Goal: Task Accomplishment & Management: Complete application form

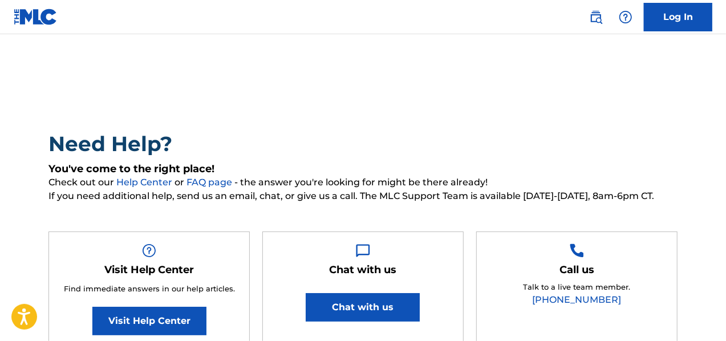
click at [597, 19] on img at bounding box center [596, 17] width 14 height 14
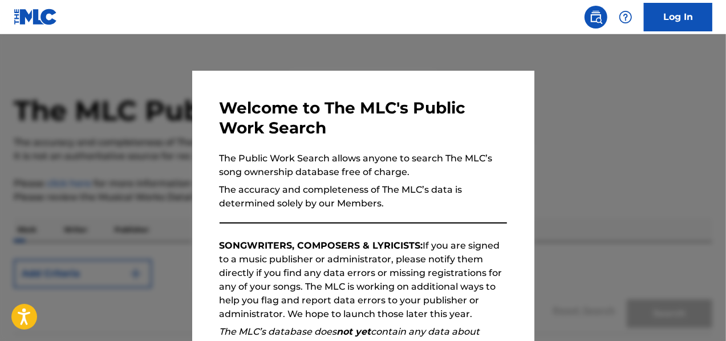
click at [115, 42] on div at bounding box center [363, 204] width 726 height 341
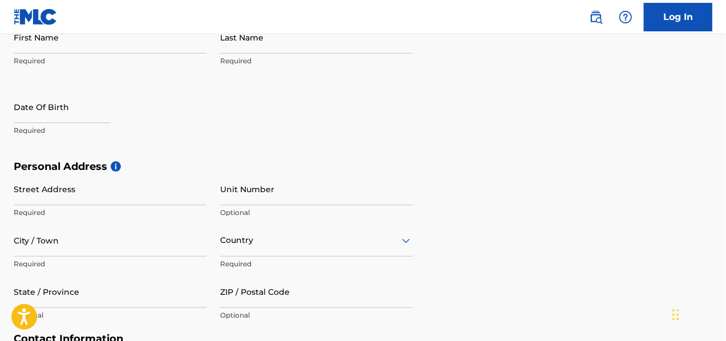
scroll to position [171, 0]
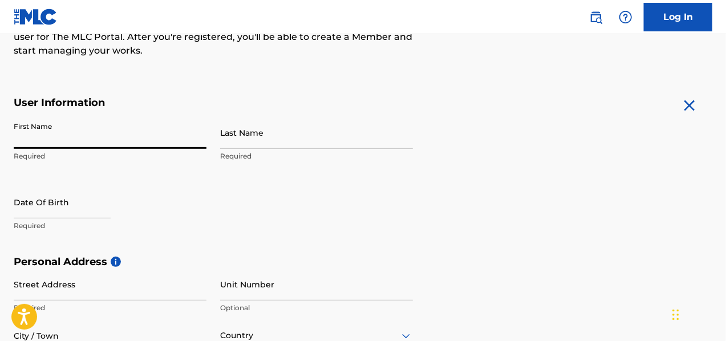
click at [86, 145] on input "First Name" at bounding box center [110, 132] width 193 height 33
type input "Treveon"
type input "[PERSON_NAME]"
type input "[STREET_ADDRESS][PERSON_NAME]"
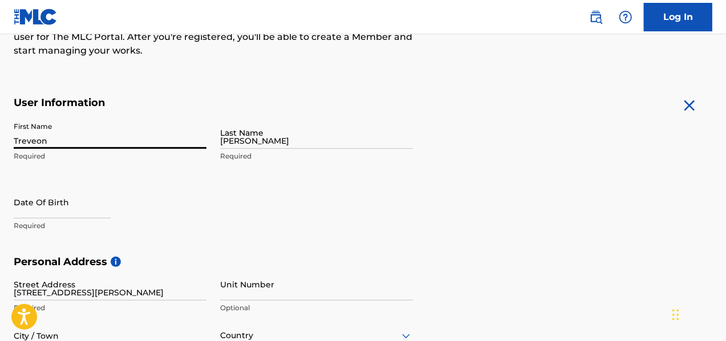
type input "[GEOGRAPHIC_DATA]"
type input "FL"
type input "33838"
type input "1"
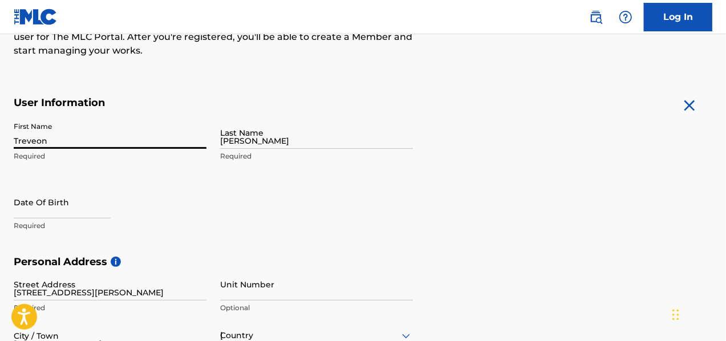
type input "863"
type input "3323980"
type input "[EMAIL_ADDRESS][DOMAIN_NAME]"
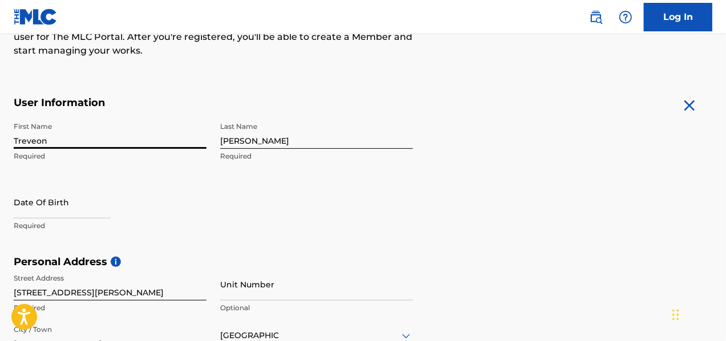
scroll to position [477, 0]
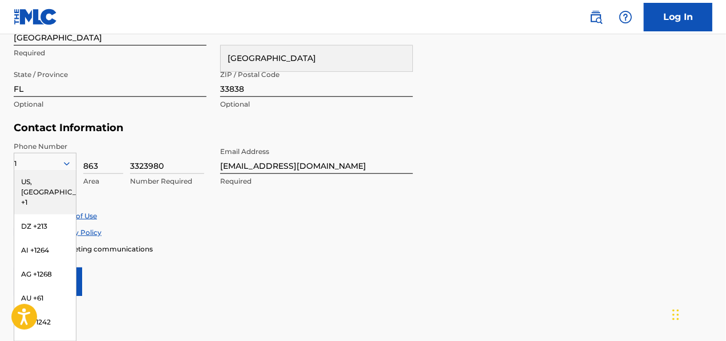
click at [60, 179] on div "US, [GEOGRAPHIC_DATA] +1" at bounding box center [45, 192] width 62 height 44
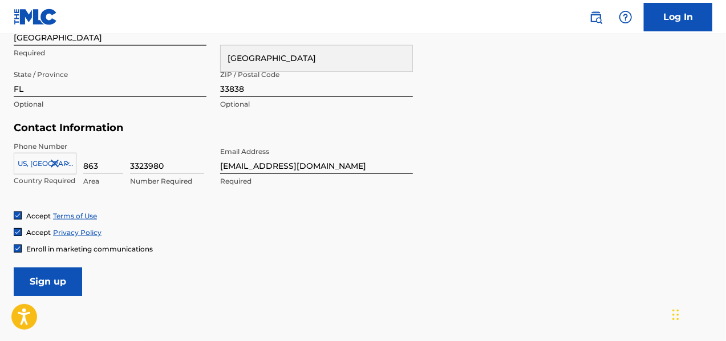
drag, startPoint x: 192, startPoint y: 164, endPoint x: 106, endPoint y: 173, distance: 86.7
click at [106, 173] on div "[GEOGRAPHIC_DATA], [GEOGRAPHIC_DATA] +1 Country Required 863 Area 3323980 Numbe…" at bounding box center [110, 166] width 193 height 51
type input "6240646"
drag, startPoint x: 355, startPoint y: 163, endPoint x: 186, endPoint y: 163, distance: 168.8
click at [186, 163] on div "Phone Number [GEOGRAPHIC_DATA], [GEOGRAPHIC_DATA] +1 Country Required 863 Area …" at bounding box center [213, 176] width 399 height 70
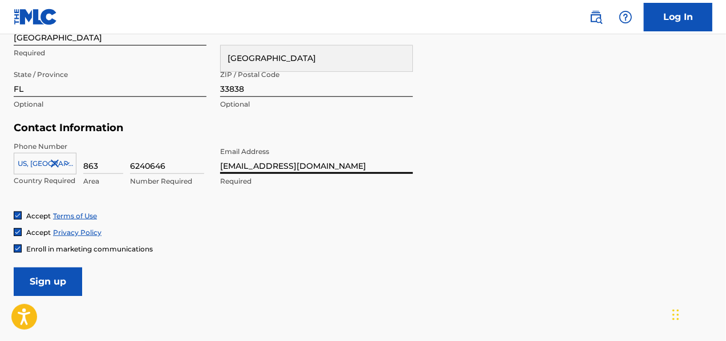
type input "[EMAIL_ADDRESS][DOMAIN_NAME]"
click at [38, 277] on input "Sign up" at bounding box center [48, 282] width 68 height 29
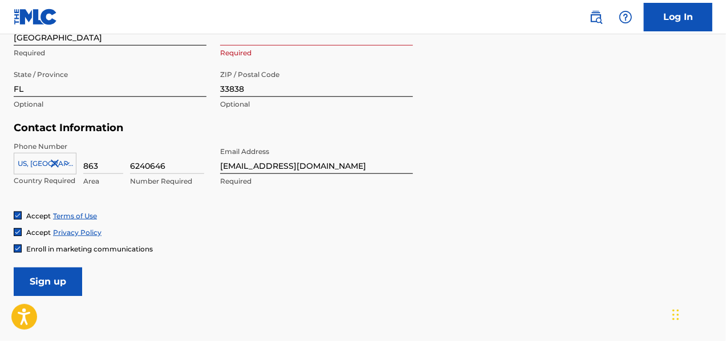
click at [171, 201] on div "Phone Number [GEOGRAPHIC_DATA], [GEOGRAPHIC_DATA] +1 Country Required 863 Area …" at bounding box center [213, 176] width 399 height 70
drag, startPoint x: 163, startPoint y: 164, endPoint x: 87, endPoint y: 159, distance: 75.4
click at [87, 159] on div "[GEOGRAPHIC_DATA], [GEOGRAPHIC_DATA] +1 Country Required 863 Area 6240646 Numbe…" at bounding box center [110, 166] width 193 height 51
drag, startPoint x: 84, startPoint y: 167, endPoint x: 36, endPoint y: 166, distance: 48.5
click at [37, 166] on div "[GEOGRAPHIC_DATA], [GEOGRAPHIC_DATA] +1 Country Required 863 Area 6240646 Numbe…" at bounding box center [110, 166] width 193 height 51
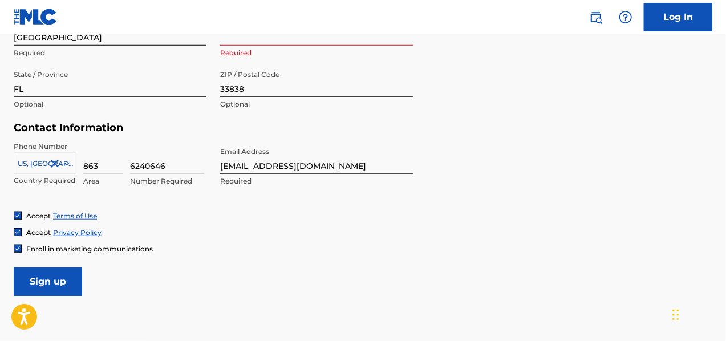
type input "407"
drag, startPoint x: 171, startPoint y: 165, endPoint x: 99, endPoint y: 172, distance: 71.6
click at [99, 172] on div "[GEOGRAPHIC_DATA], [GEOGRAPHIC_DATA] +1 Country Required 407 Area 6240646 Numbe…" at bounding box center [110, 166] width 193 height 51
click at [318, 252] on div "Enroll in marketing communications" at bounding box center [363, 249] width 699 height 10
click at [45, 274] on input "Sign up" at bounding box center [48, 282] width 68 height 29
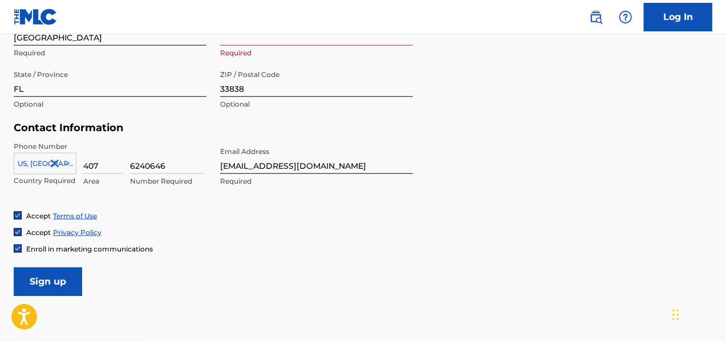
click at [63, 277] on input "Sign up" at bounding box center [48, 282] width 68 height 29
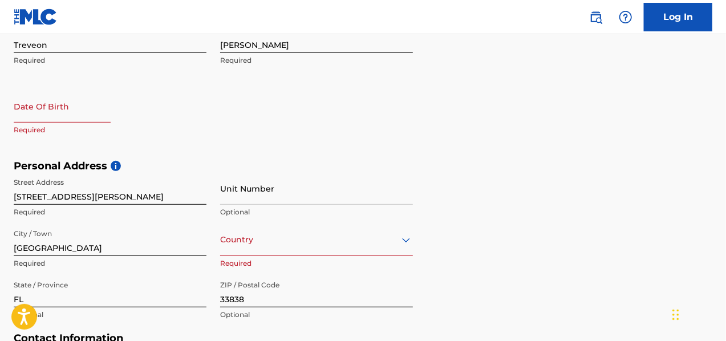
scroll to position [285, 0]
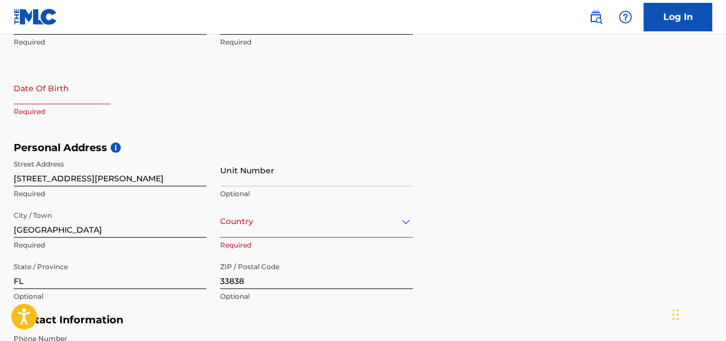
click at [48, 93] on input "text" at bounding box center [62, 88] width 97 height 33
select select "7"
select select "2025"
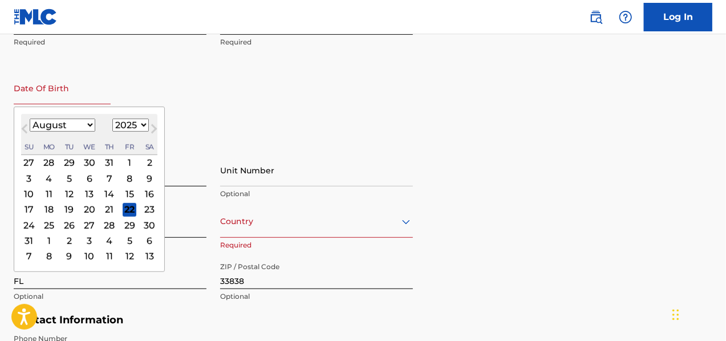
click at [84, 123] on select "January February March April May June July August September October November De…" at bounding box center [63, 125] width 66 height 13
select select "6"
click at [30, 119] on select "January February March April May June July August September October November De…" at bounding box center [63, 125] width 66 height 13
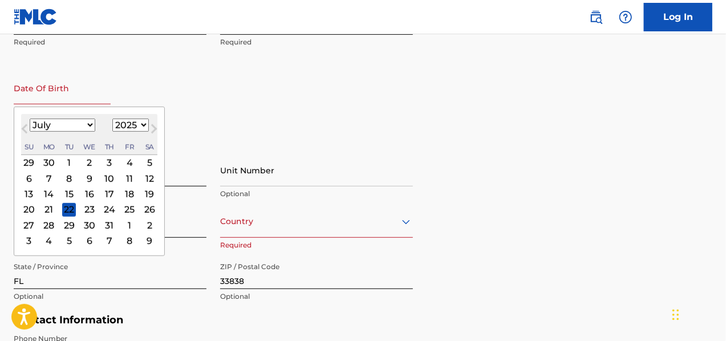
click at [141, 123] on select "1899 1900 1901 1902 1903 1904 1905 1906 1907 1908 1909 1910 1911 1912 1913 1914…" at bounding box center [130, 125] width 37 height 13
select select "1993"
click at [112, 119] on select "1899 1900 1901 1902 1903 1904 1905 1906 1907 1908 1909 1910 1911 1912 1913 1914…" at bounding box center [130, 125] width 37 height 13
click at [48, 191] on div "12" at bounding box center [49, 194] width 14 height 14
type input "[DATE]"
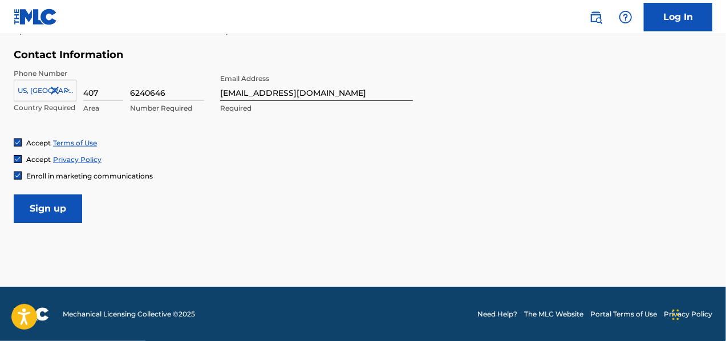
click at [44, 204] on input "Sign up" at bounding box center [48, 209] width 68 height 29
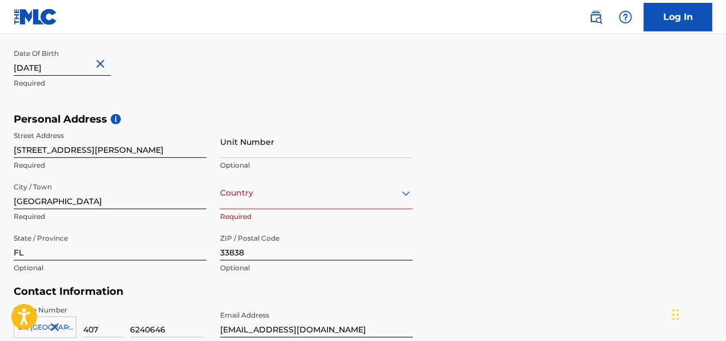
scroll to position [393, 0]
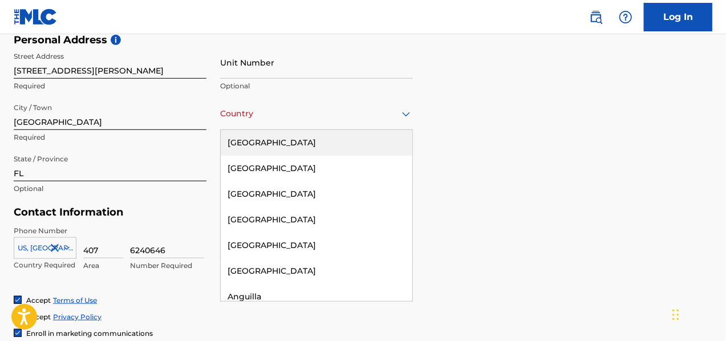
click at [247, 123] on div "Country" at bounding box center [316, 114] width 193 height 33
click at [253, 142] on div "[GEOGRAPHIC_DATA]" at bounding box center [317, 143] width 192 height 26
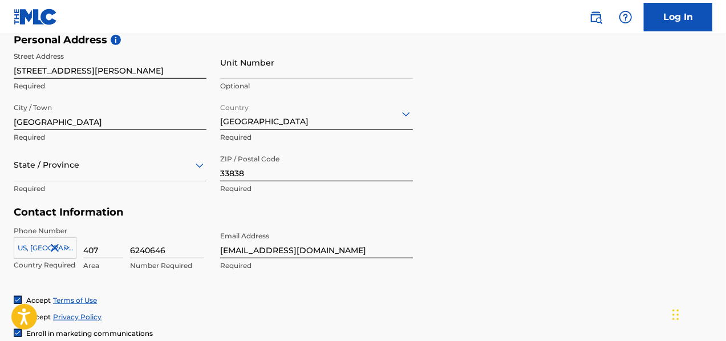
scroll to position [550, 0]
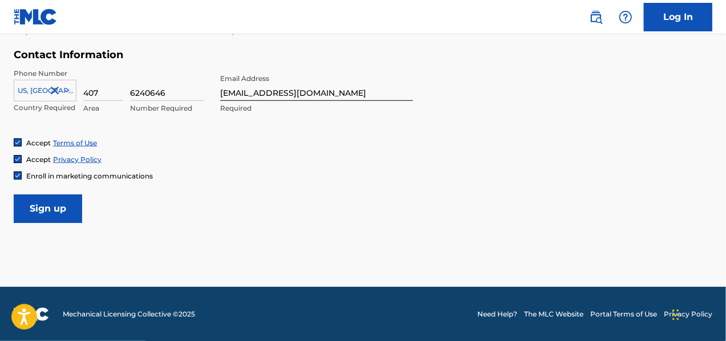
click at [73, 204] on input "Sign up" at bounding box center [48, 209] width 68 height 29
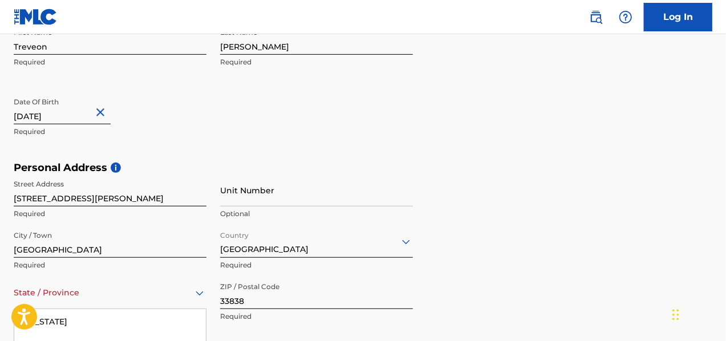
scroll to position [405, 0]
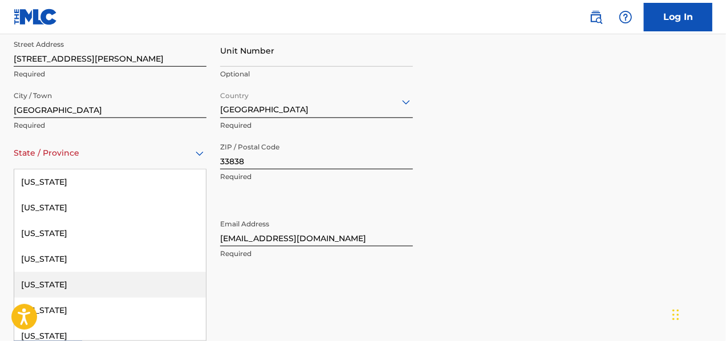
click at [71, 169] on div "57 results available. Use Up and Down to choose options, press Enter to select …" at bounding box center [110, 153] width 193 height 33
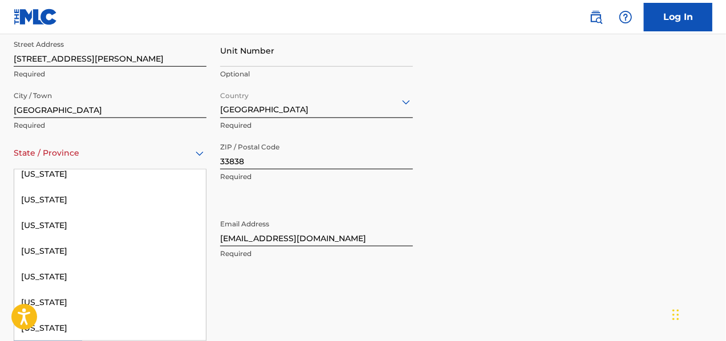
scroll to position [171, 0]
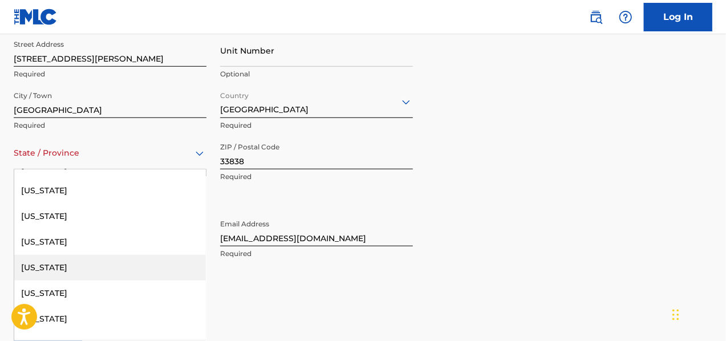
click at [58, 263] on div "[US_STATE]" at bounding box center [110, 268] width 192 height 26
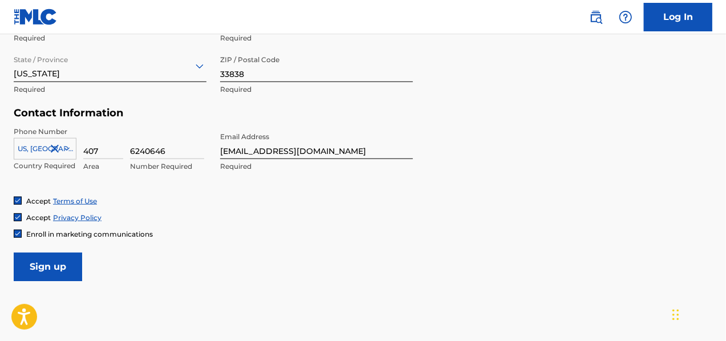
scroll to position [550, 0]
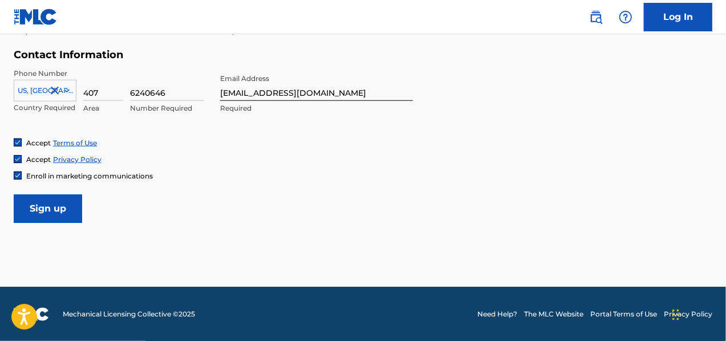
click at [51, 211] on input "Sign up" at bounding box center [48, 209] width 68 height 29
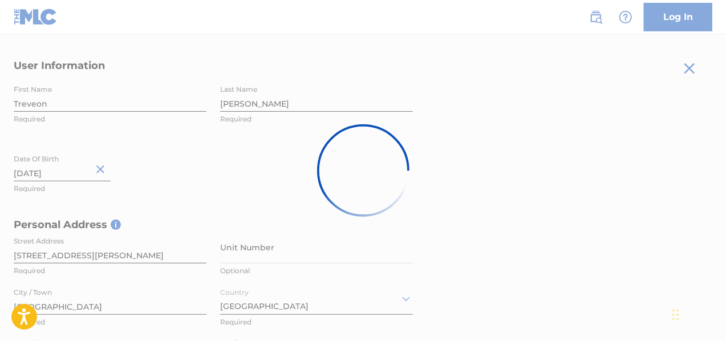
scroll to position [37, 0]
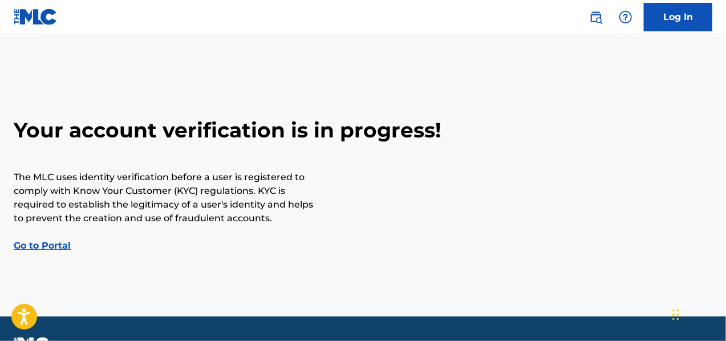
click at [50, 248] on link "Go to Portal" at bounding box center [42, 245] width 57 height 11
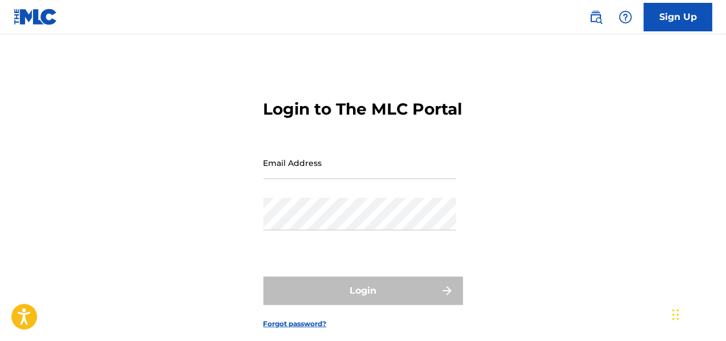
click at [318, 179] on input "Email Address" at bounding box center [360, 163] width 193 height 33
type input "[EMAIL_ADDRESS][DOMAIN_NAME]"
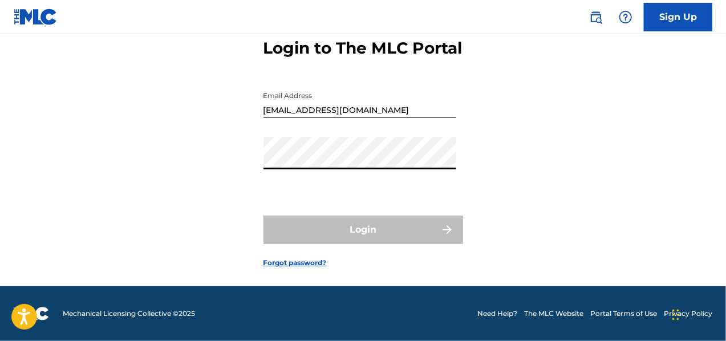
scroll to position [81, 0]
click at [305, 263] on link "Forgot password?" at bounding box center [295, 263] width 63 height 10
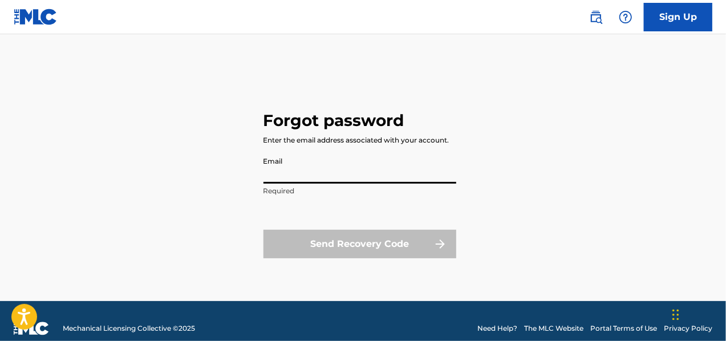
drag, startPoint x: 335, startPoint y: 172, endPoint x: 331, endPoint y: 179, distance: 8.2
click at [334, 172] on input "Email" at bounding box center [360, 167] width 193 height 33
type input "[EMAIL_ADDRESS][DOMAIN_NAME]"
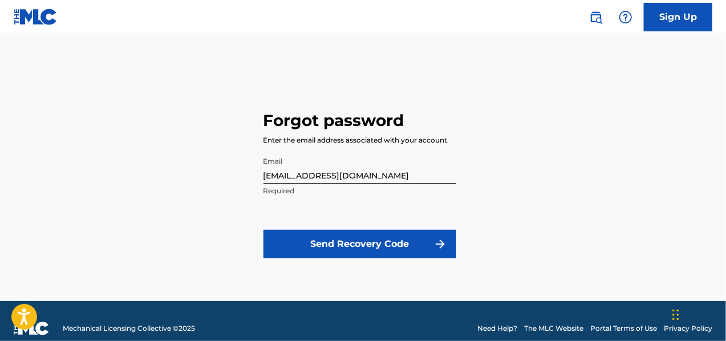
click at [321, 239] on button "Send Recovery Code" at bounding box center [360, 244] width 193 height 29
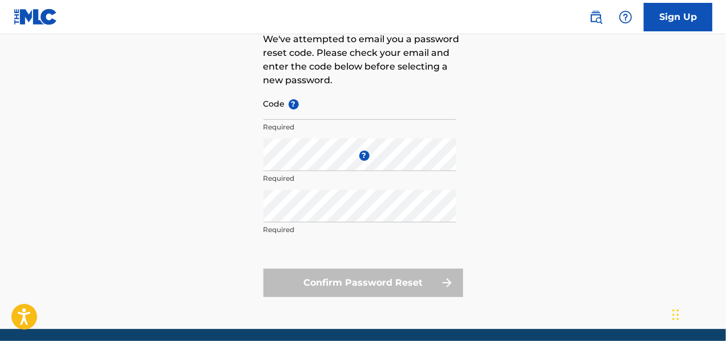
scroll to position [57, 0]
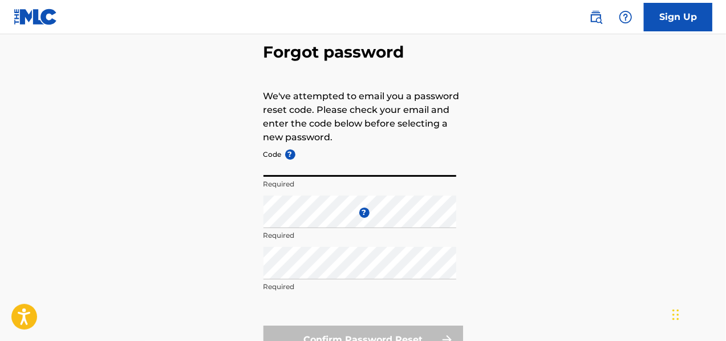
click at [311, 165] on input "Code ?" at bounding box center [360, 160] width 193 height 33
paste input "FP_622aa5b09c19ca3be9d44f118357"
type input "FP_622aa5b09c19ca3be9d44f118357"
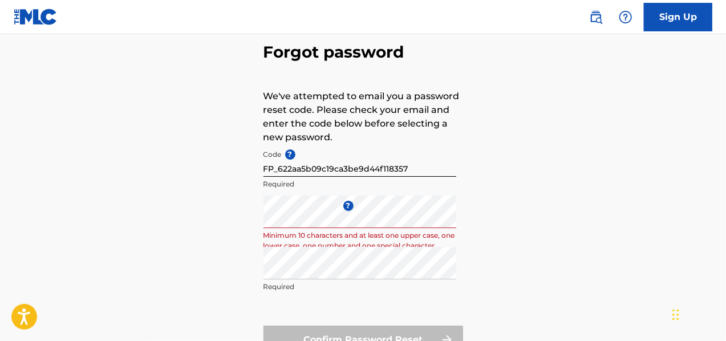
click at [323, 280] on div "Repeat the password Required" at bounding box center [360, 272] width 193 height 51
click at [173, 204] on div "Forgot password We've attempted to email you a password reset code. Please chec…" at bounding box center [363, 196] width 726 height 380
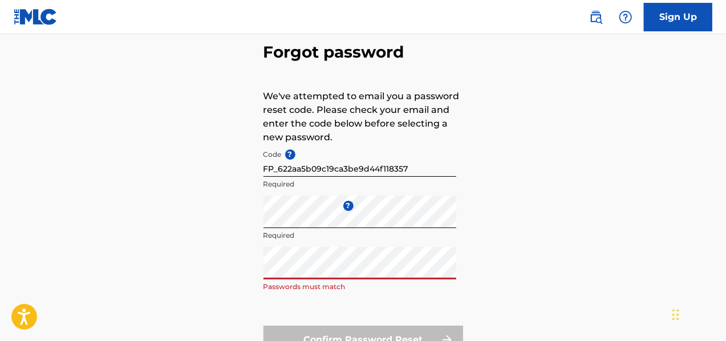
click at [376, 234] on p "Required" at bounding box center [360, 235] width 193 height 10
click at [221, 278] on div "Forgot password We've attempted to email you a password reset code. Please chec…" at bounding box center [363, 196] width 726 height 380
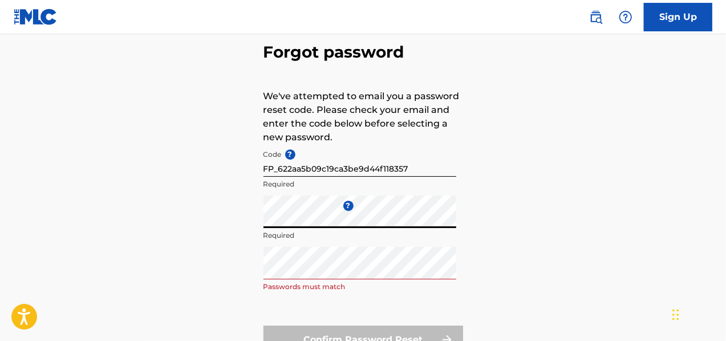
click at [169, 222] on div "Forgot password We've attempted to email you a password reset code. Please chec…" at bounding box center [363, 196] width 726 height 380
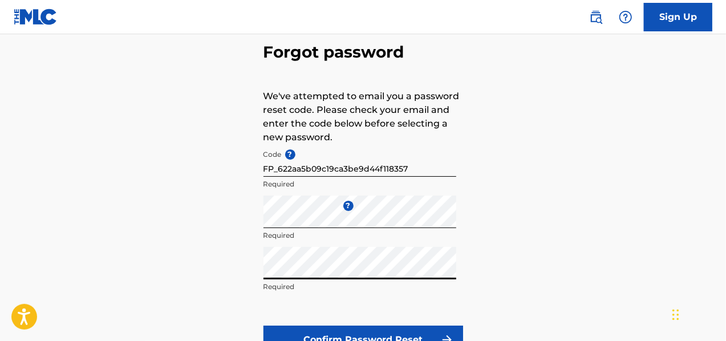
scroll to position [157, 0]
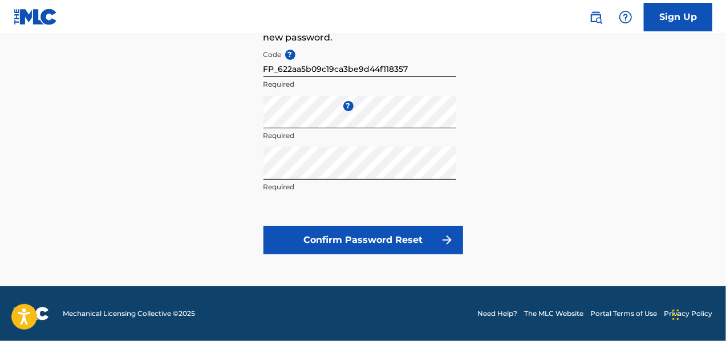
click at [340, 237] on button "Confirm Password Reset" at bounding box center [364, 240] width 200 height 29
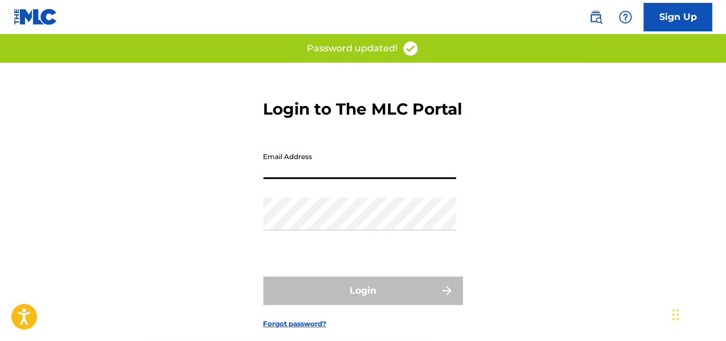
click at [346, 179] on input "Email Address" at bounding box center [360, 163] width 193 height 33
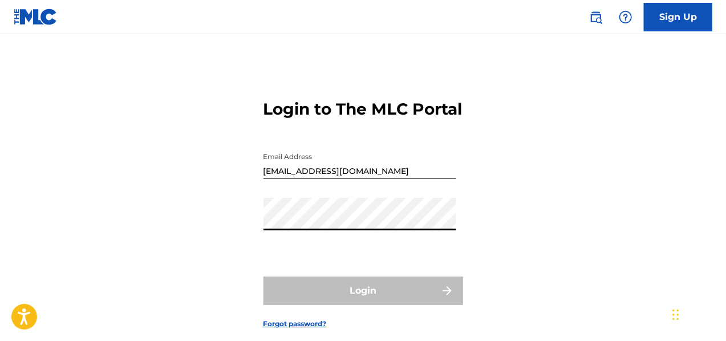
type input "[EMAIL_ADDRESS][DOMAIN_NAME]"
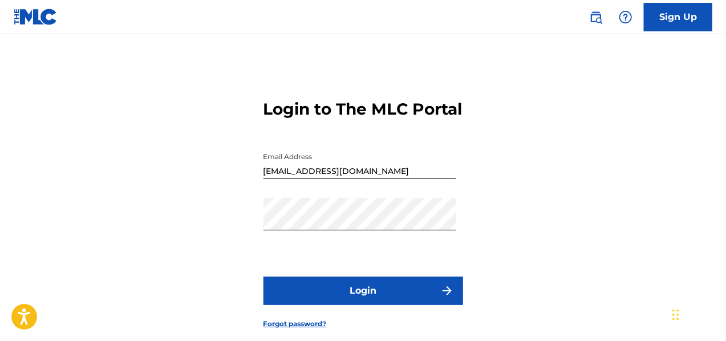
click at [337, 305] on button "Login" at bounding box center [364, 291] width 200 height 29
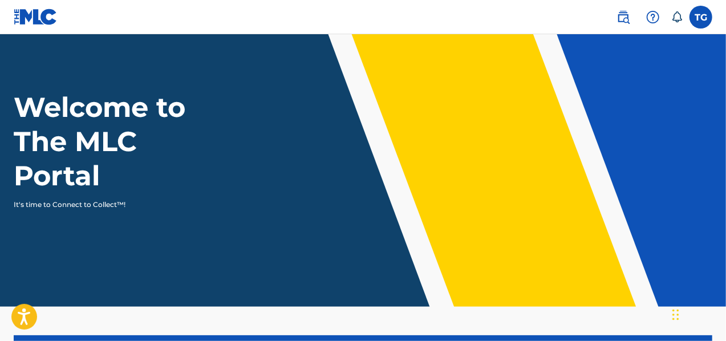
scroll to position [114, 0]
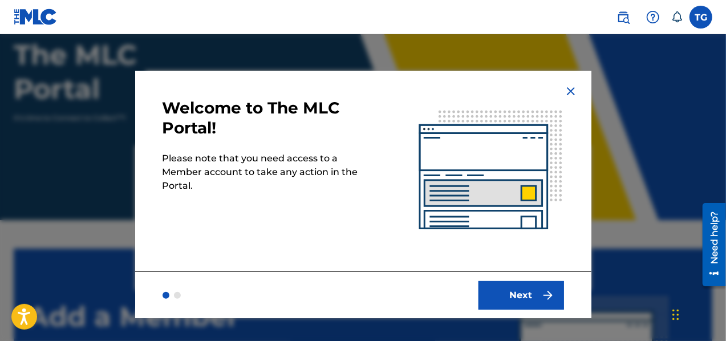
click at [513, 295] on button "Next" at bounding box center [522, 295] width 86 height 29
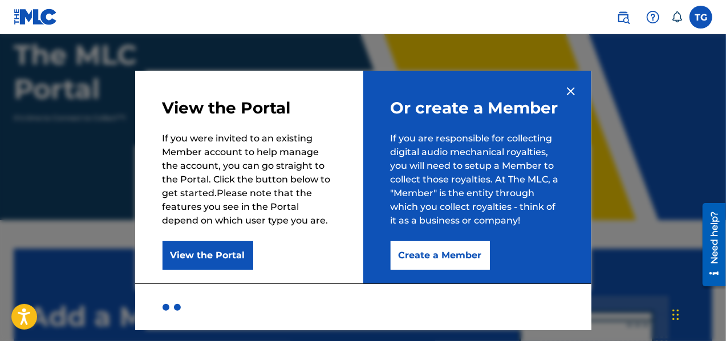
click at [420, 263] on button "Create a Member" at bounding box center [440, 255] width 99 height 29
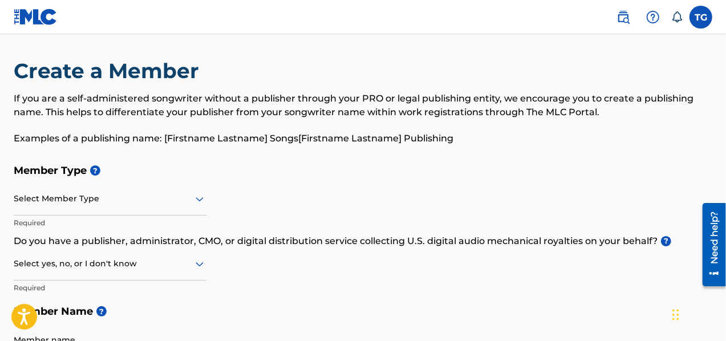
click at [125, 203] on div at bounding box center [110, 199] width 193 height 14
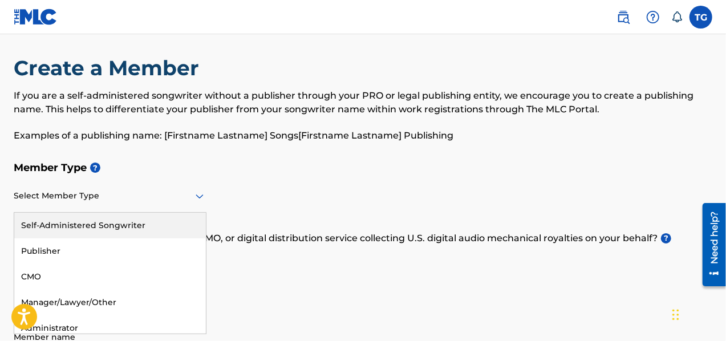
scroll to position [7, 0]
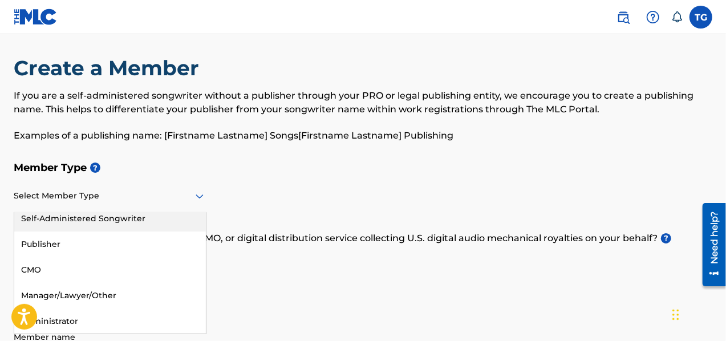
click at [144, 221] on div "Self-Administered Songwriter" at bounding box center [110, 219] width 192 height 26
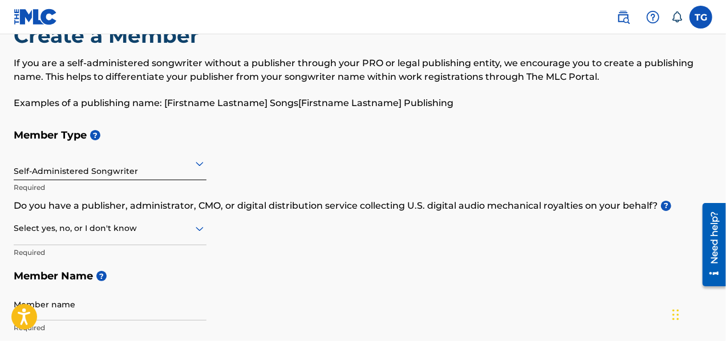
scroll to position [64, 0]
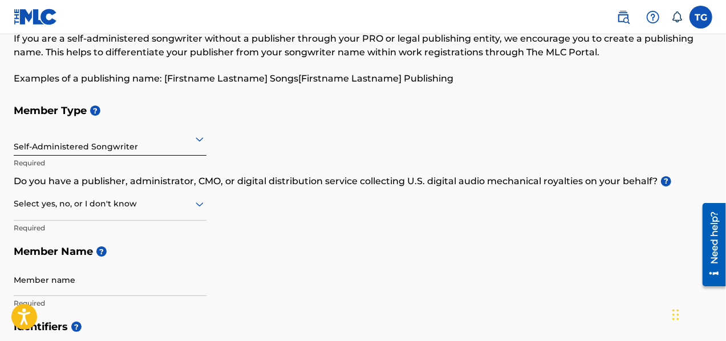
click at [199, 211] on div "Select yes, no, or I don't know" at bounding box center [110, 204] width 193 height 33
click at [143, 251] on div "No" at bounding box center [110, 259] width 192 height 26
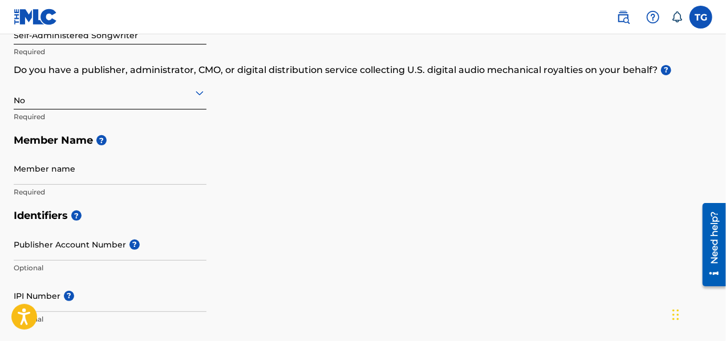
scroll to position [179, 0]
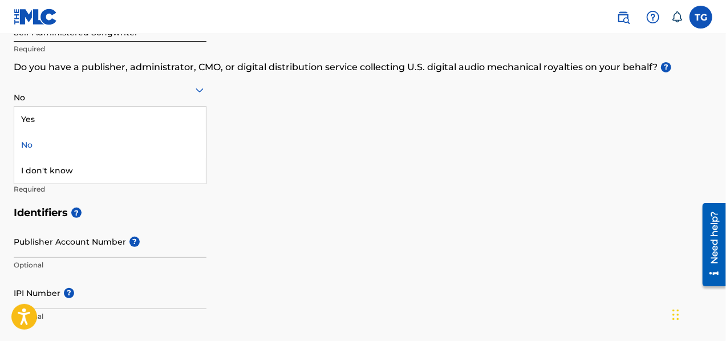
click at [89, 104] on div "No" at bounding box center [110, 90] width 193 height 33
drag, startPoint x: 330, startPoint y: 153, endPoint x: 296, endPoint y: 149, distance: 33.9
click at [329, 153] on div "Member Type ? Self-Administered Songwriter Required Do you have a publisher, ad…" at bounding box center [363, 93] width 699 height 216
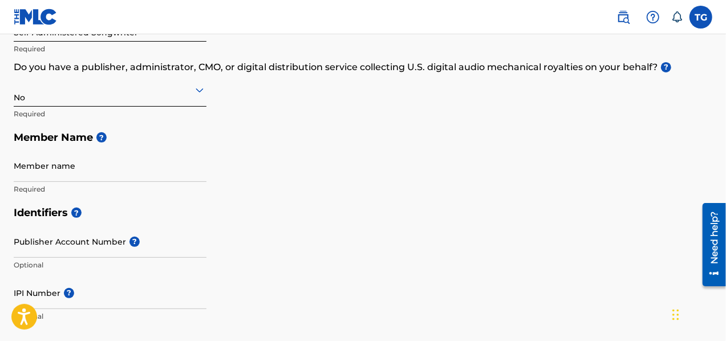
click at [88, 165] on input "Member name" at bounding box center [110, 165] width 193 height 33
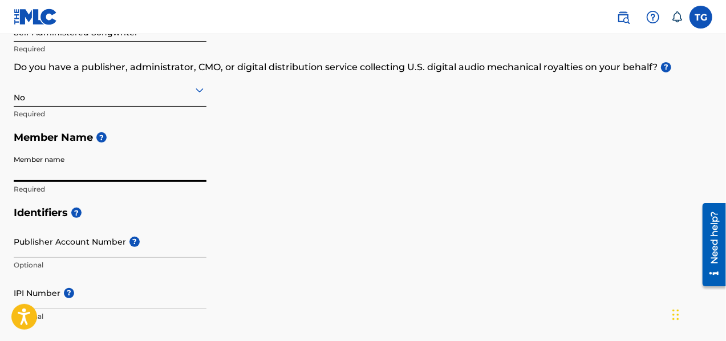
type input "[PERSON_NAME]"
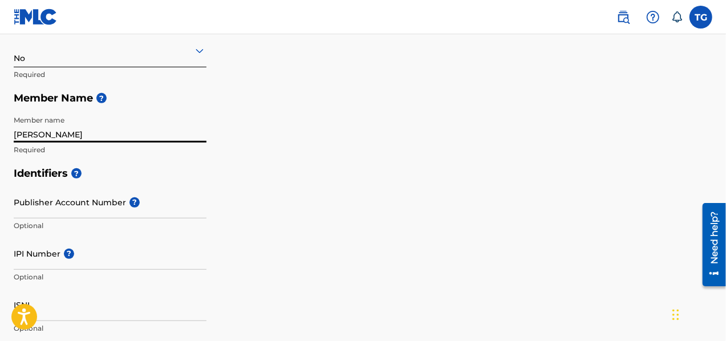
scroll to position [236, 0]
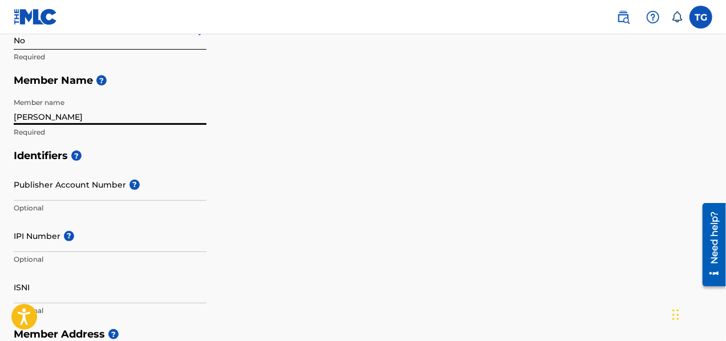
click at [103, 185] on input "Publisher Account Number ?" at bounding box center [110, 184] width 193 height 33
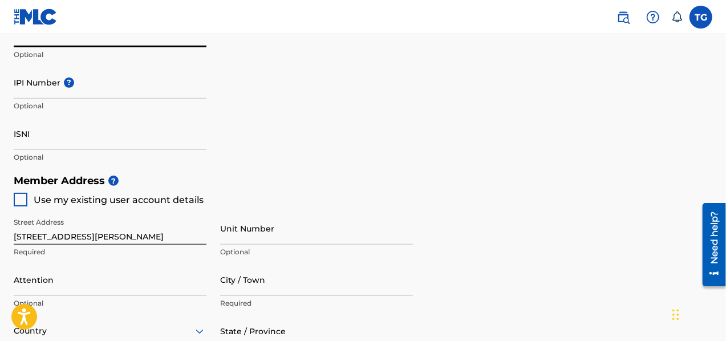
scroll to position [407, 0]
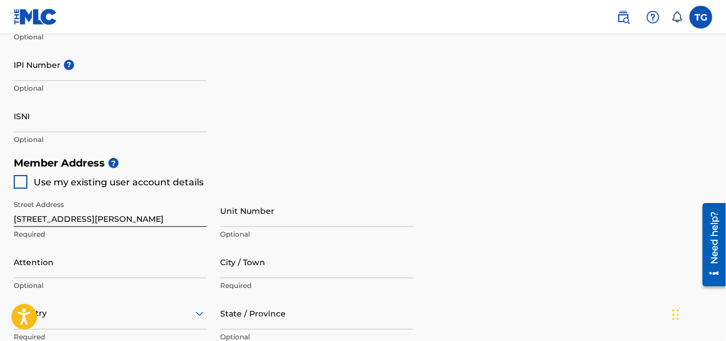
click at [19, 183] on div at bounding box center [21, 182] width 14 height 14
type input "[STREET_ADDRESS][PERSON_NAME]"
type input "[GEOGRAPHIC_DATA]"
type input "33838"
type input "407"
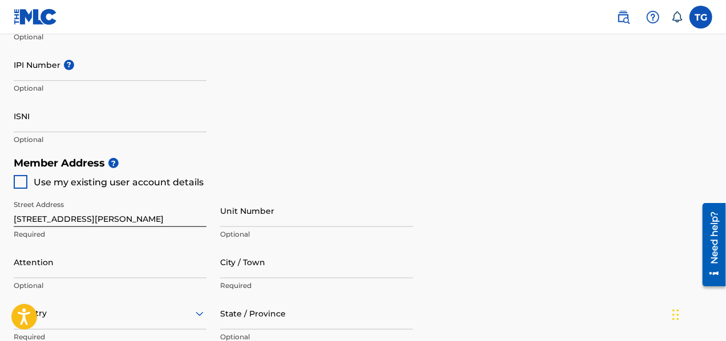
type input "6240646"
type input "[EMAIL_ADDRESS][DOMAIN_NAME]"
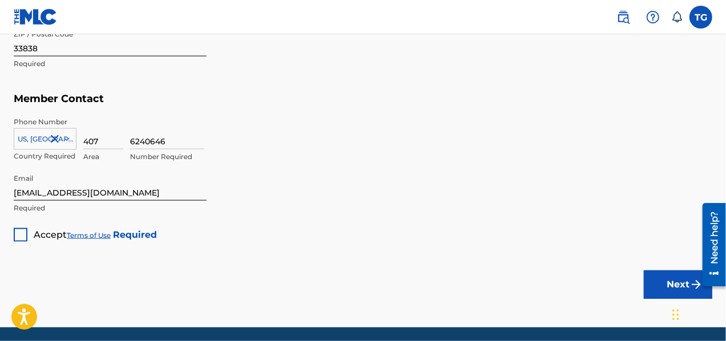
scroll to position [749, 0]
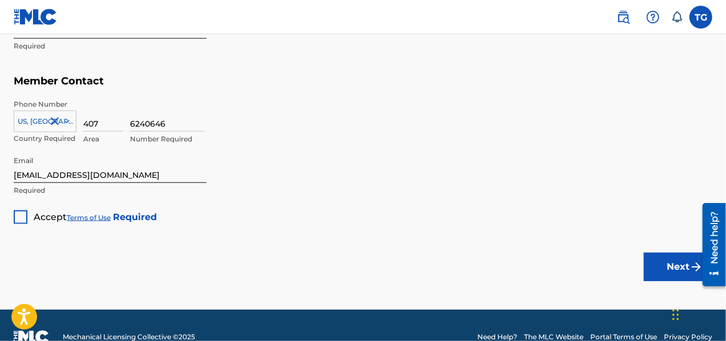
click at [23, 217] on div at bounding box center [21, 217] width 14 height 14
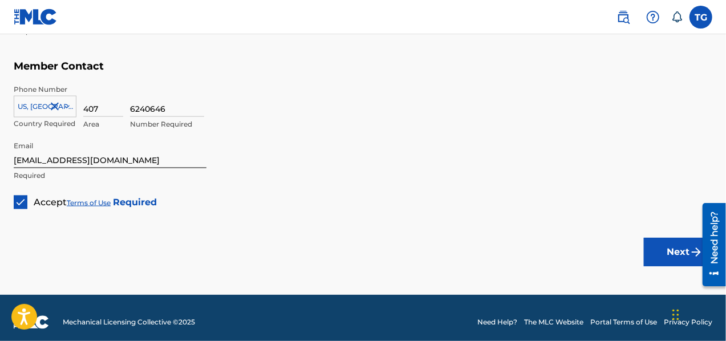
scroll to position [772, 0]
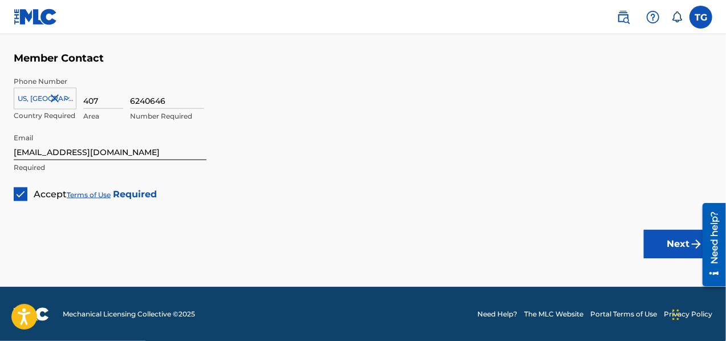
click at [663, 235] on button "Next" at bounding box center [678, 244] width 68 height 29
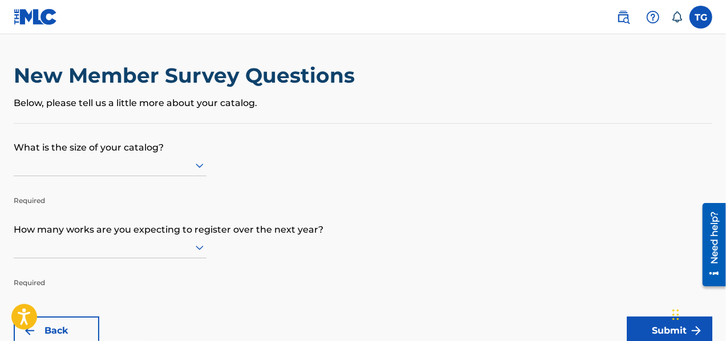
click at [97, 103] on p "Below, please tell us a little more about your catalog." at bounding box center [363, 103] width 699 height 14
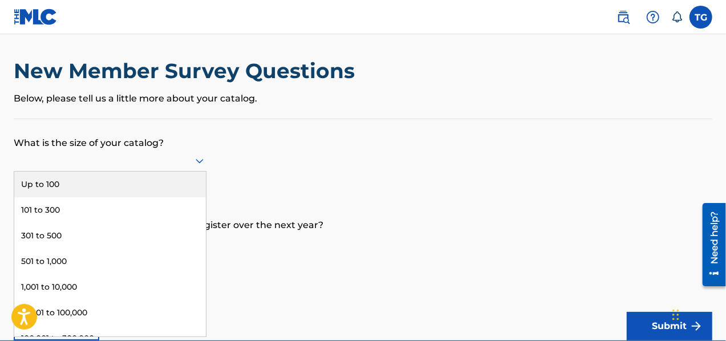
click at [100, 161] on div at bounding box center [110, 160] width 193 height 14
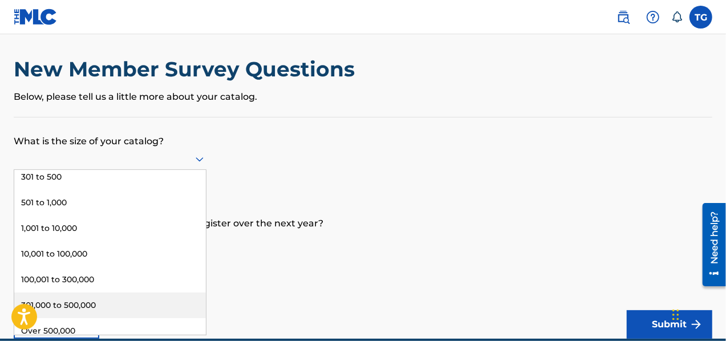
scroll to position [66, 0]
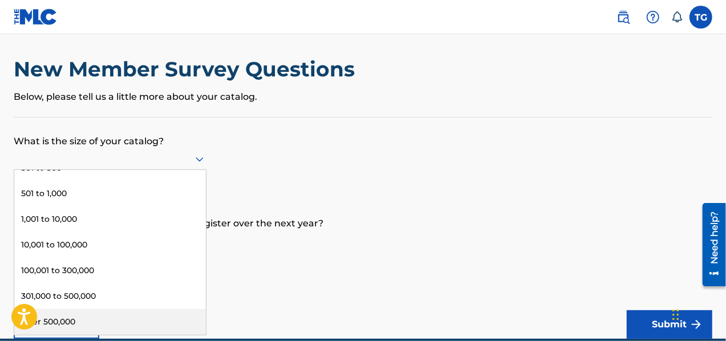
click at [99, 321] on div "Over 500,000" at bounding box center [110, 322] width 192 height 26
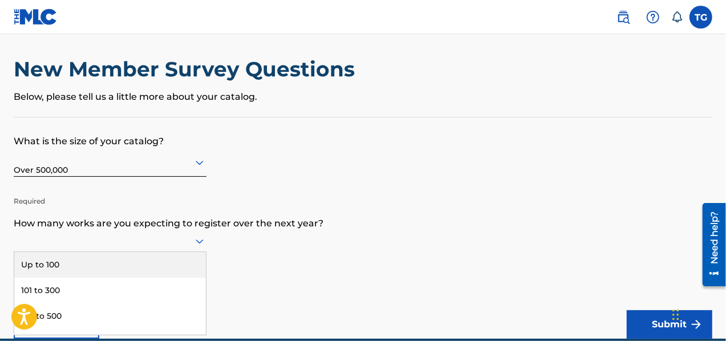
scroll to position [58, 0]
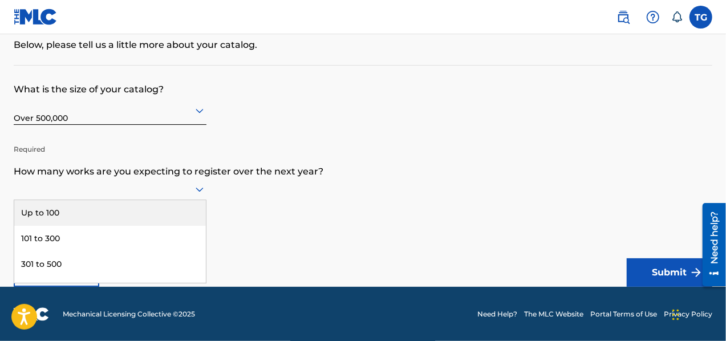
click at [184, 200] on div "9 results available. Use Up and Down to choose options, press Enter to select t…" at bounding box center [110, 190] width 193 height 22
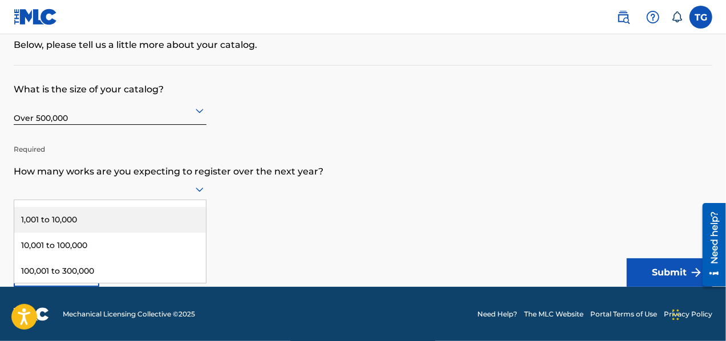
scroll to position [114, 0]
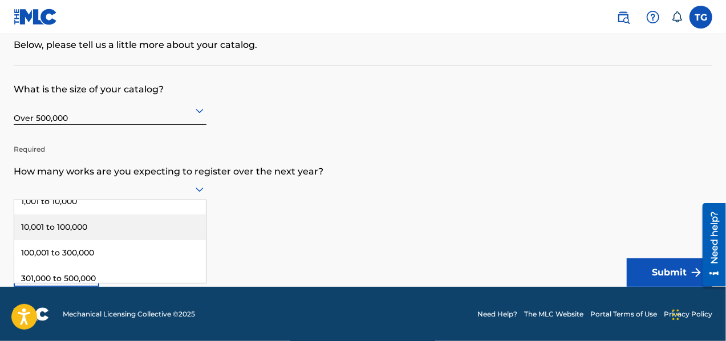
click at [145, 237] on div "10,001 to 100,000" at bounding box center [110, 227] width 192 height 26
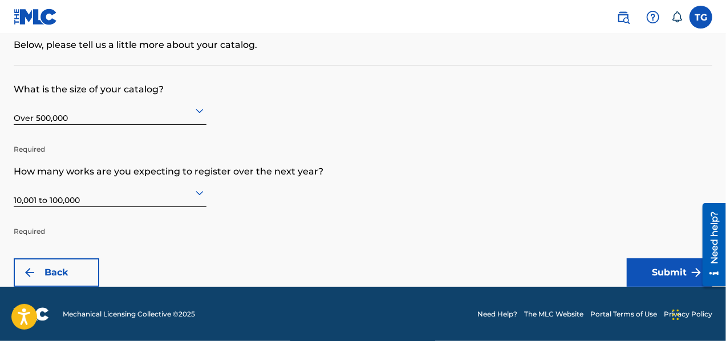
click at [665, 276] on button "Submit" at bounding box center [670, 272] width 86 height 29
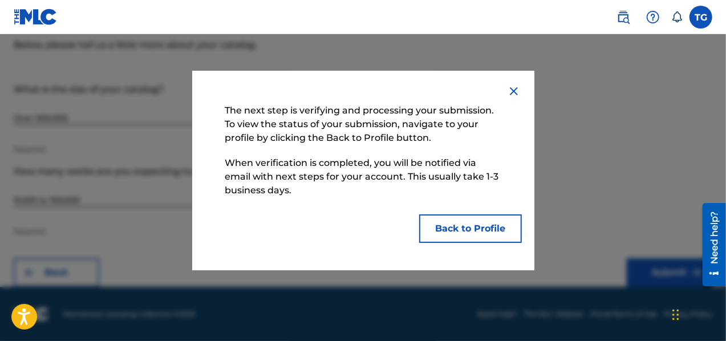
click at [442, 230] on button "Back to Profile" at bounding box center [470, 228] width 103 height 29
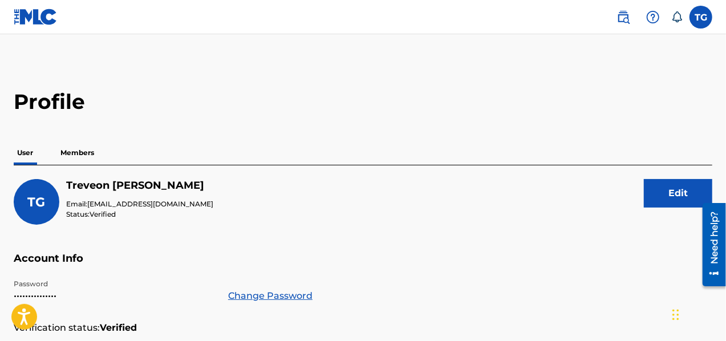
click at [86, 152] on p "Members" at bounding box center [77, 153] width 41 height 24
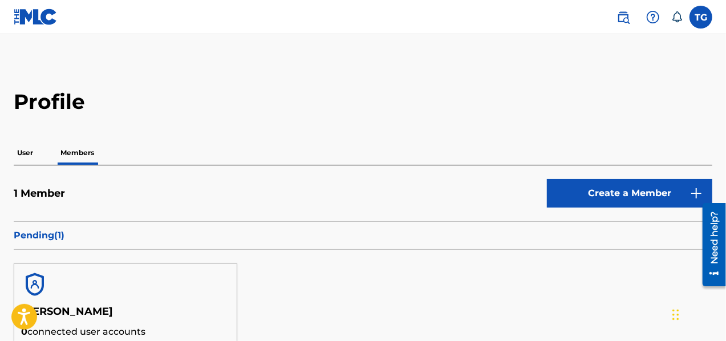
drag, startPoint x: 182, startPoint y: 68, endPoint x: 524, endPoint y: 48, distance: 342.2
click at [523, 48] on main "Profile User Members 1 Member Create a Member Pending ( 1 ) [PERSON_NAME] 0 con…" at bounding box center [363, 262] width 726 height 457
drag, startPoint x: 662, startPoint y: 1, endPoint x: 306, endPoint y: 109, distance: 372.6
click at [306, 109] on h2 "Profile" at bounding box center [363, 102] width 699 height 26
